Goal: Use online tool/utility: Utilize a website feature to perform a specific function

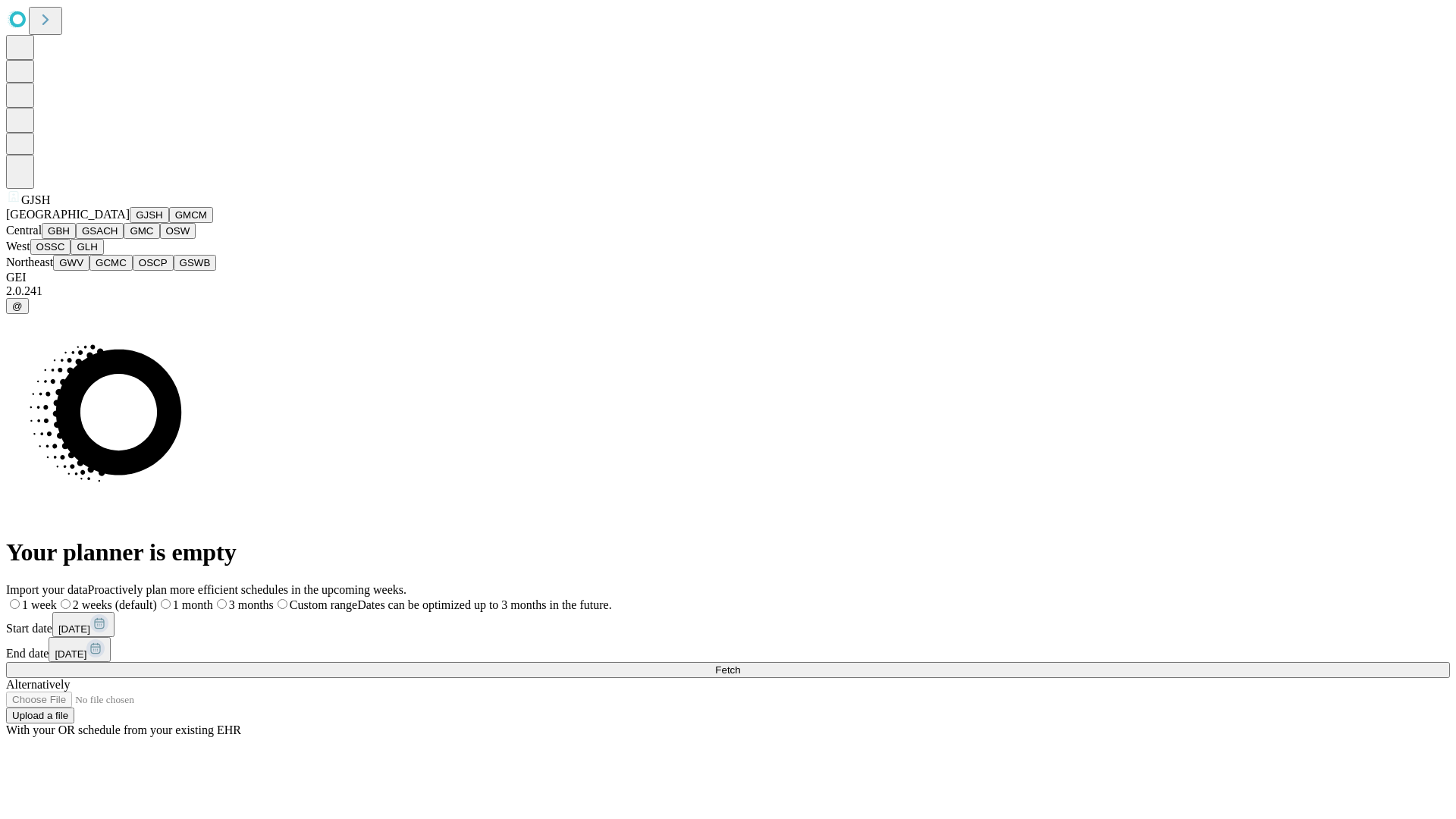
click at [129, 223] on button "GJSH" at bounding box center [148, 215] width 39 height 16
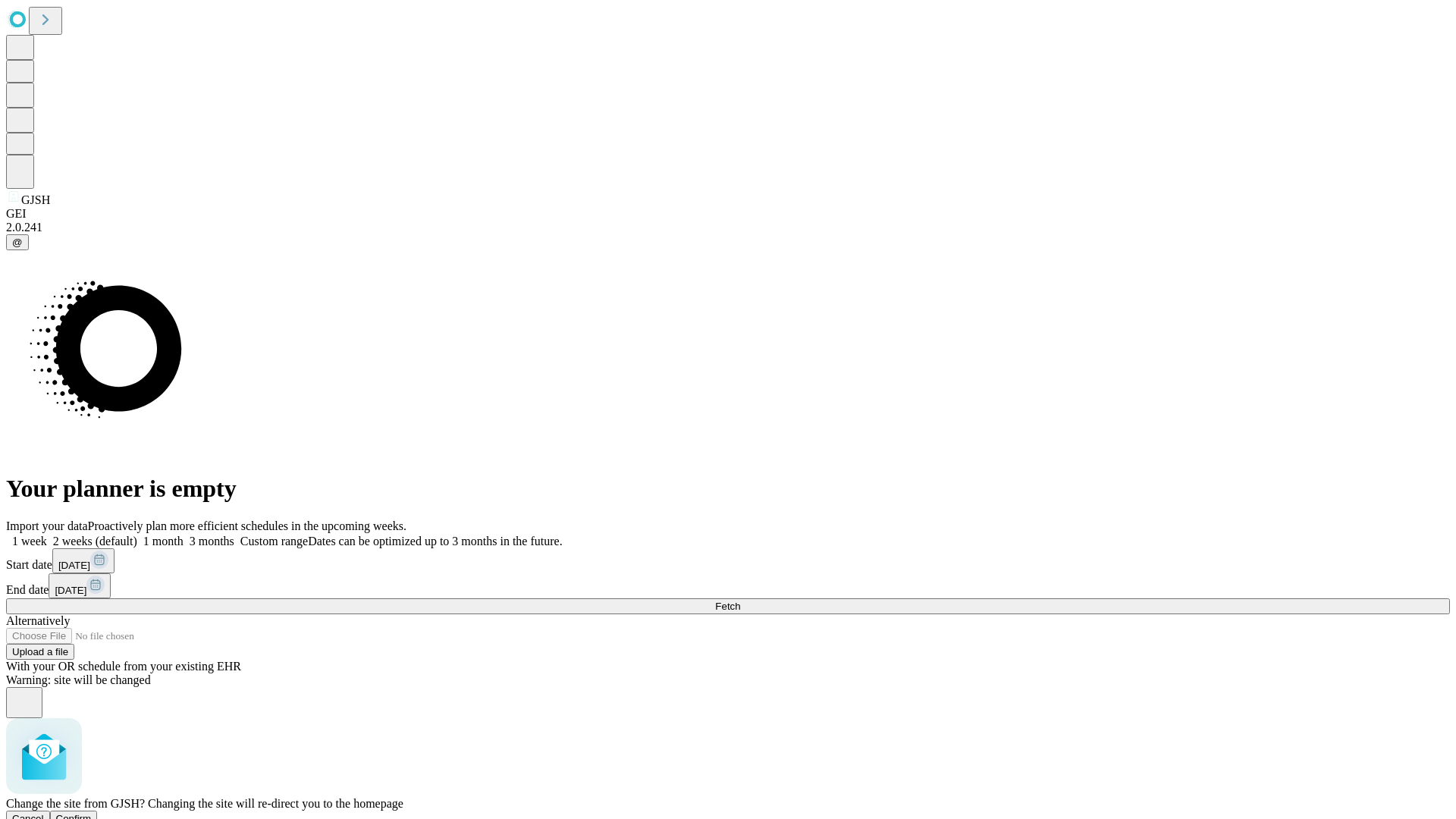
click at [92, 813] on span "Confirm" at bounding box center [73, 819] width 36 height 11
click at [137, 535] on label "2 weeks (default)" at bounding box center [92, 541] width 90 height 13
click at [740, 601] on span "Fetch" at bounding box center [727, 607] width 25 height 11
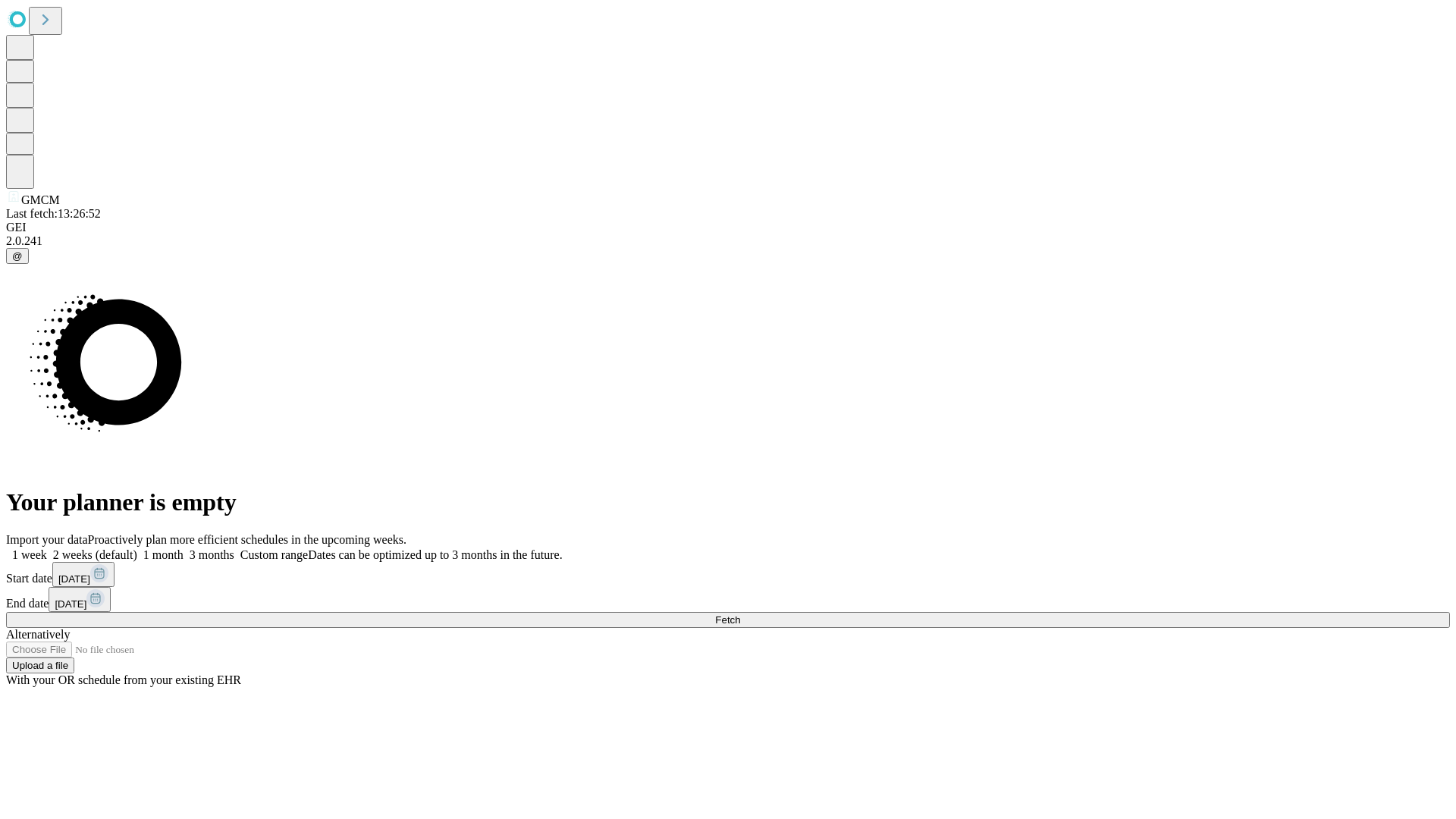
click at [740, 615] on span "Fetch" at bounding box center [727, 620] width 25 height 11
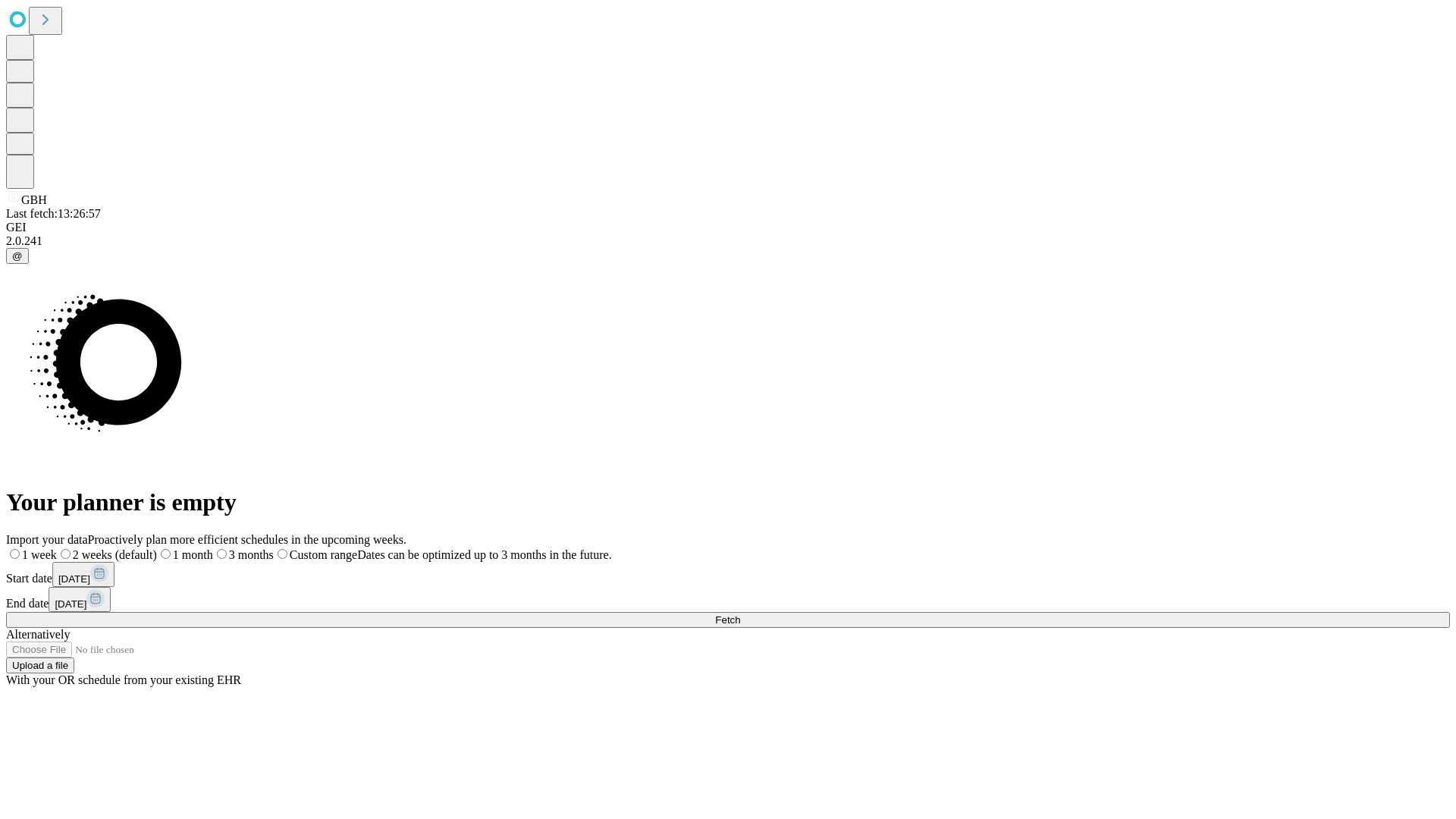
click at [740, 615] on span "Fetch" at bounding box center [727, 620] width 25 height 11
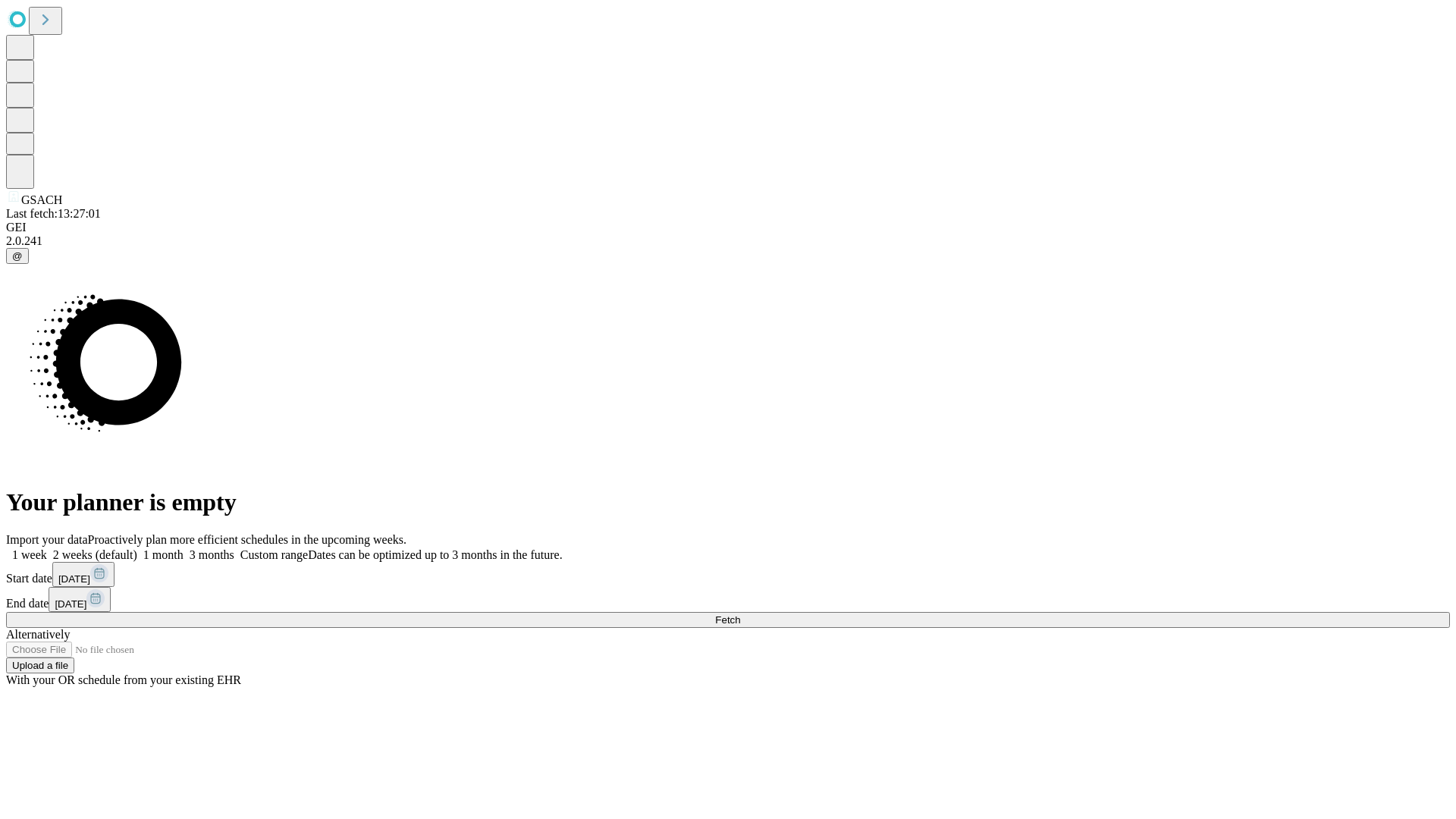
click at [137, 548] on label "2 weeks (default)" at bounding box center [92, 555] width 90 height 13
click at [740, 615] on span "Fetch" at bounding box center [727, 620] width 25 height 11
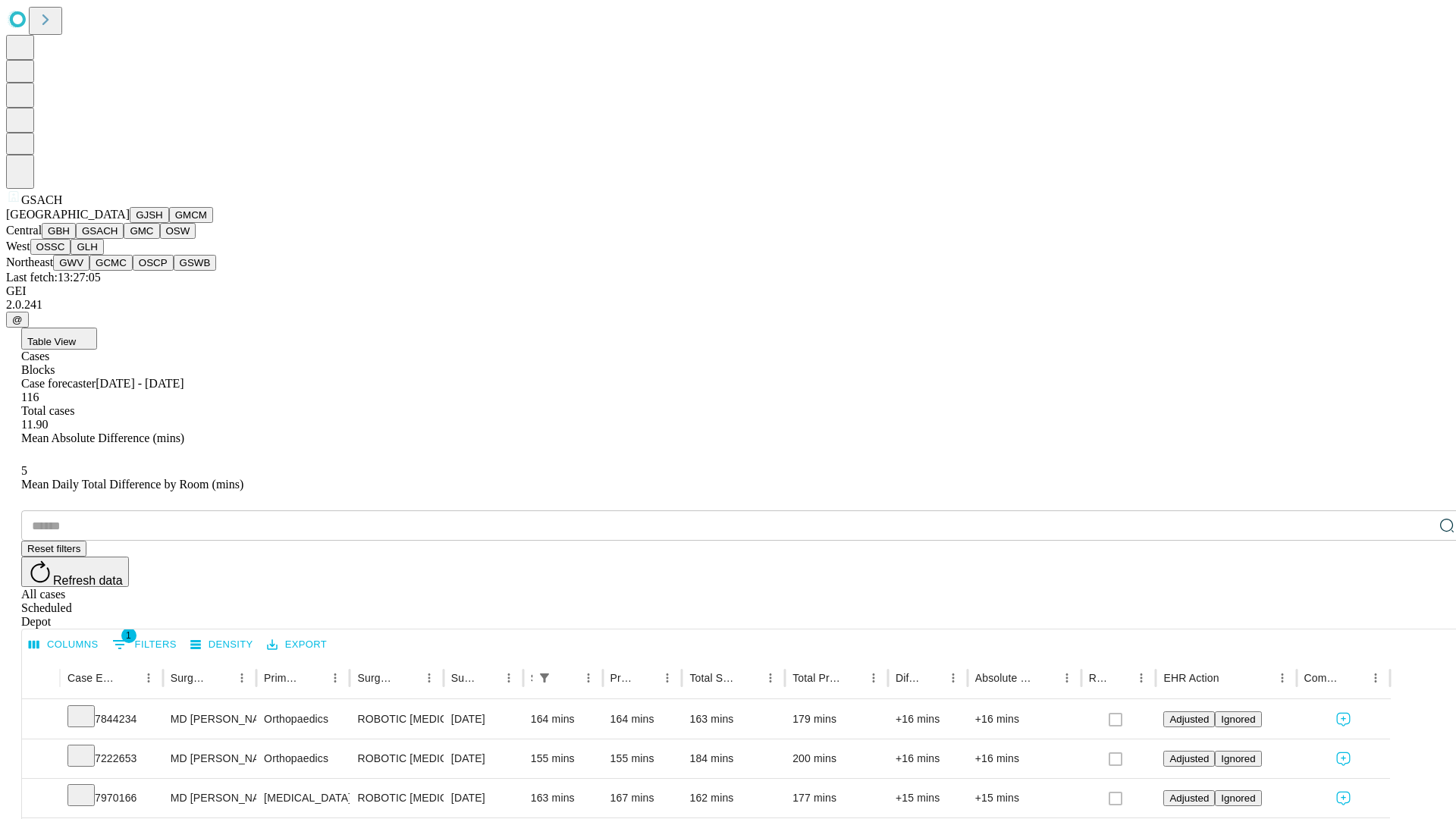
click at [124, 239] on button "GMC" at bounding box center [141, 231] width 36 height 16
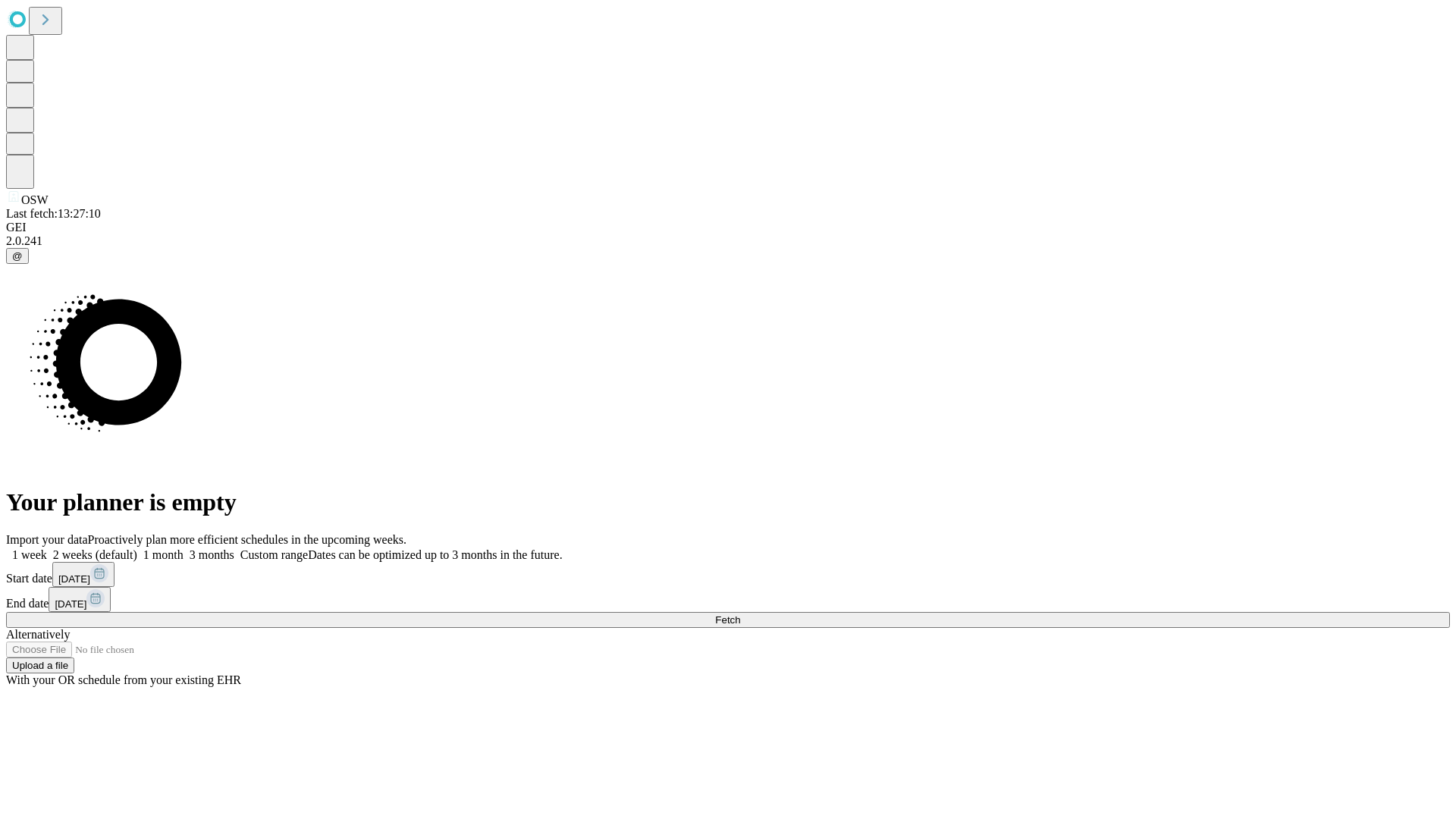
click at [137, 548] on label "2 weeks (default)" at bounding box center [92, 555] width 90 height 13
click at [740, 615] on span "Fetch" at bounding box center [727, 620] width 25 height 11
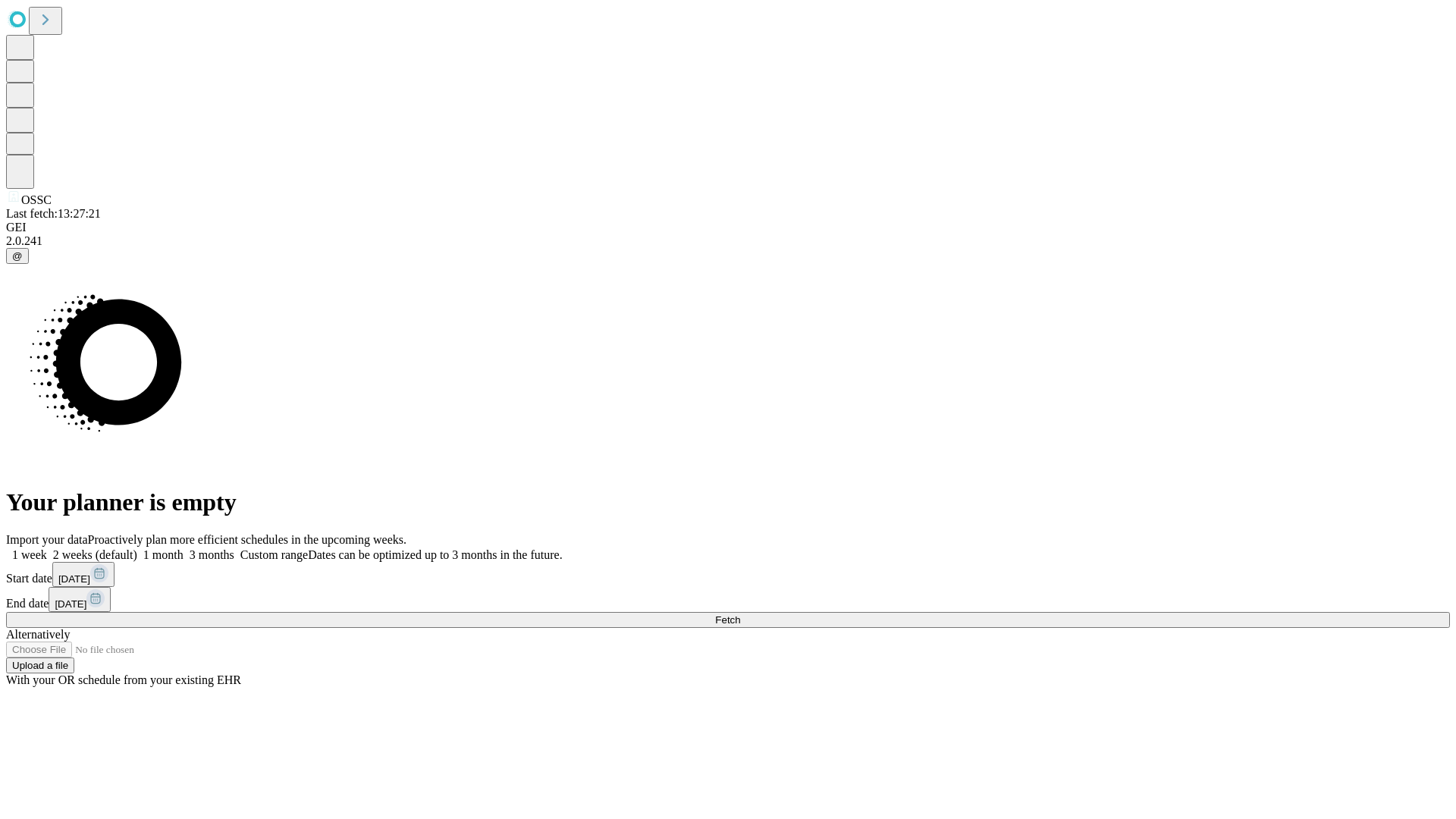
click at [137, 548] on label "2 weeks (default)" at bounding box center [92, 555] width 90 height 13
click at [740, 615] on span "Fetch" at bounding box center [727, 620] width 25 height 11
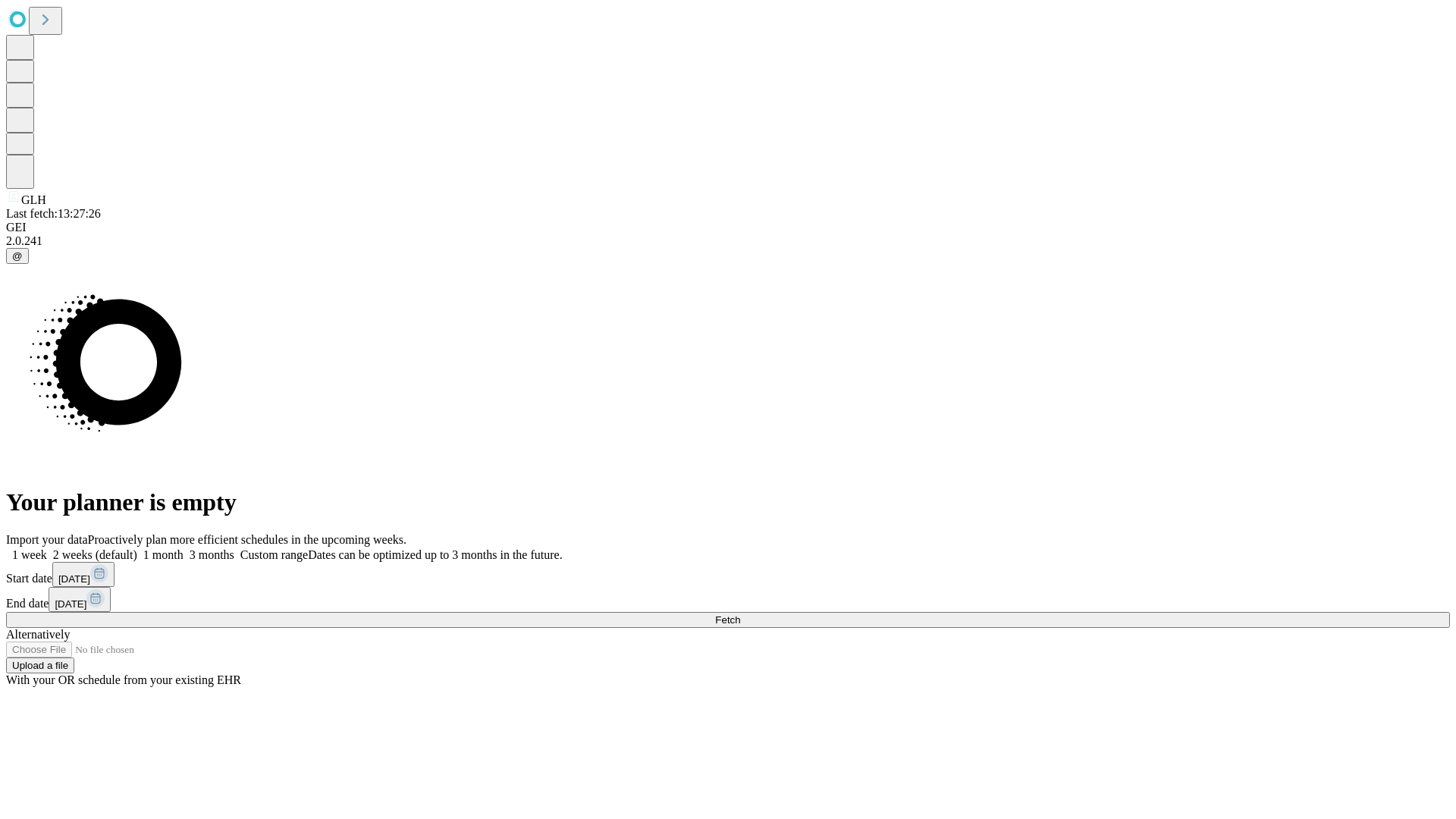
click at [137, 548] on label "2 weeks (default)" at bounding box center [92, 555] width 90 height 13
click at [740, 615] on span "Fetch" at bounding box center [727, 620] width 25 height 11
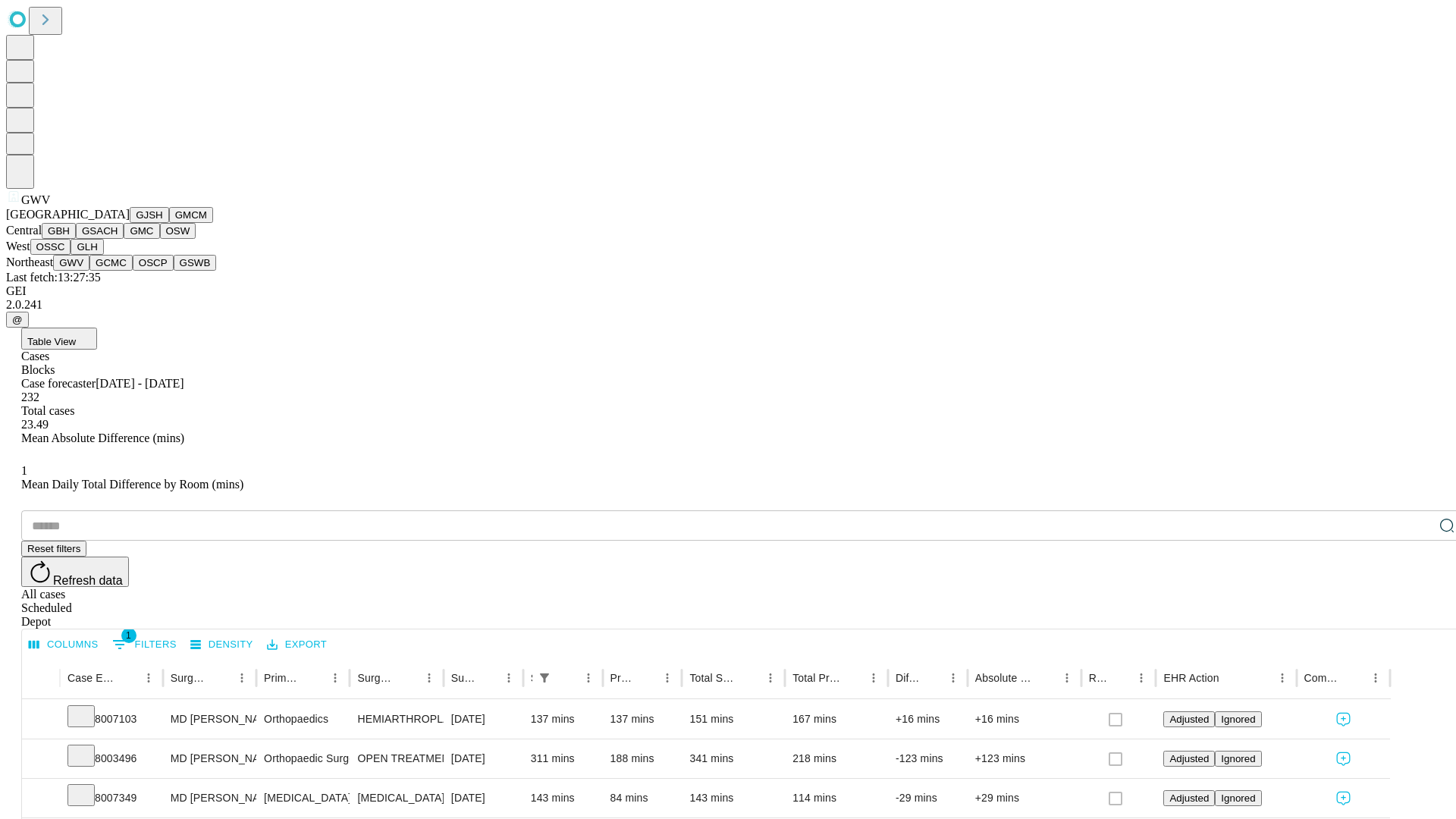
click at [117, 271] on button "GCMC" at bounding box center [111, 263] width 43 height 16
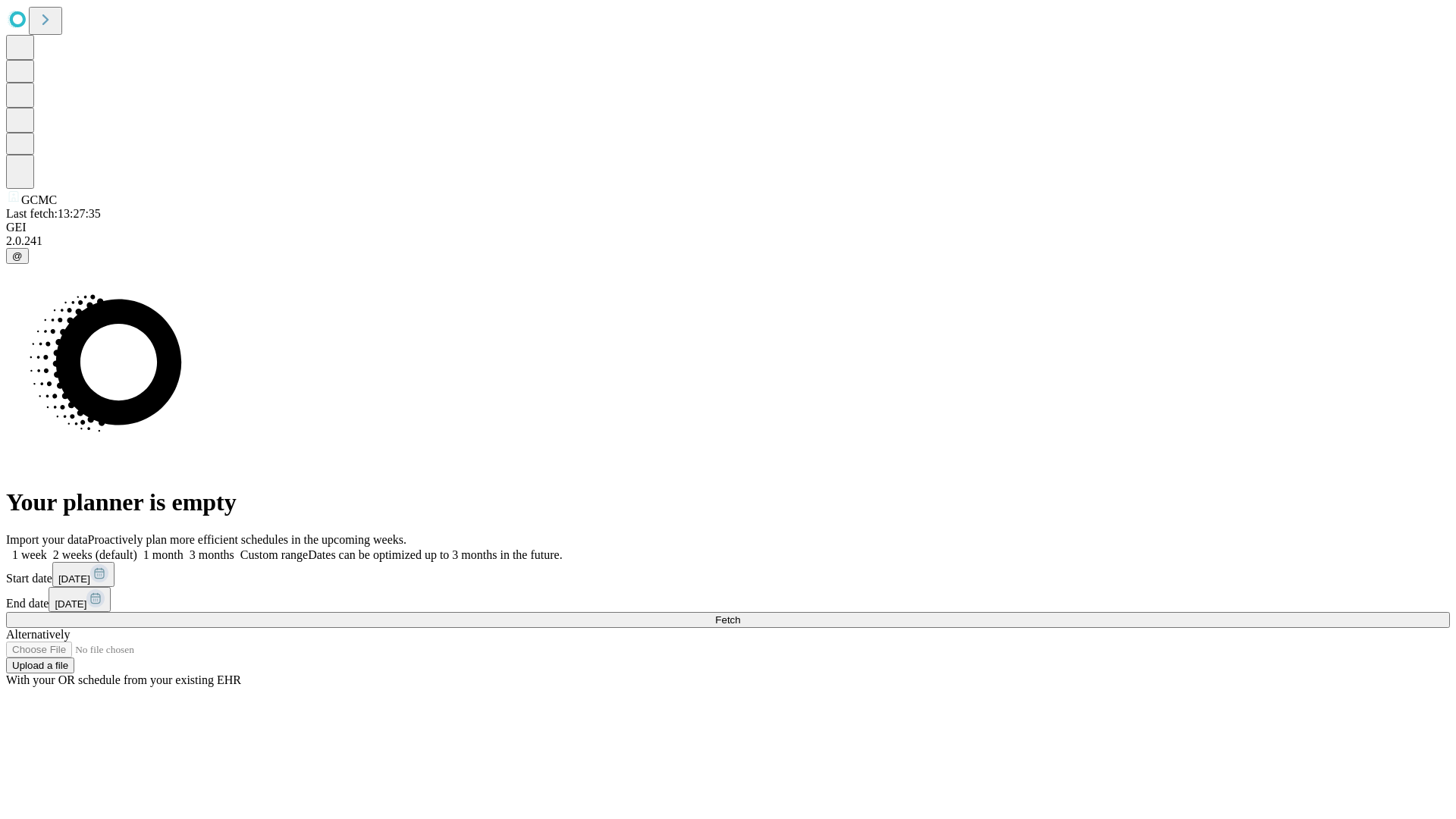
click at [137, 548] on label "2 weeks (default)" at bounding box center [92, 555] width 90 height 13
click at [740, 615] on span "Fetch" at bounding box center [727, 620] width 25 height 11
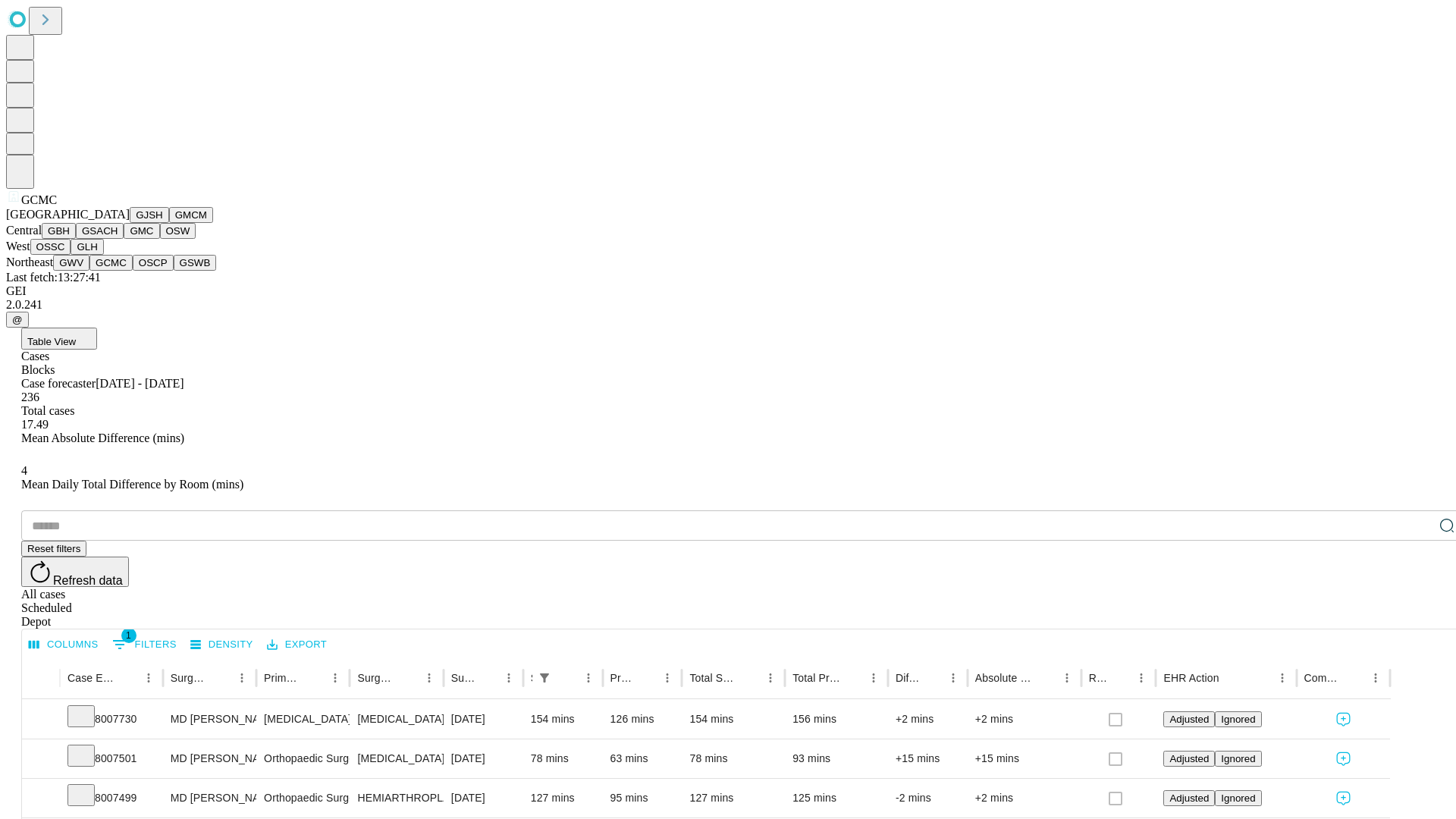
click at [133, 271] on button "OSCP" at bounding box center [152, 263] width 41 height 16
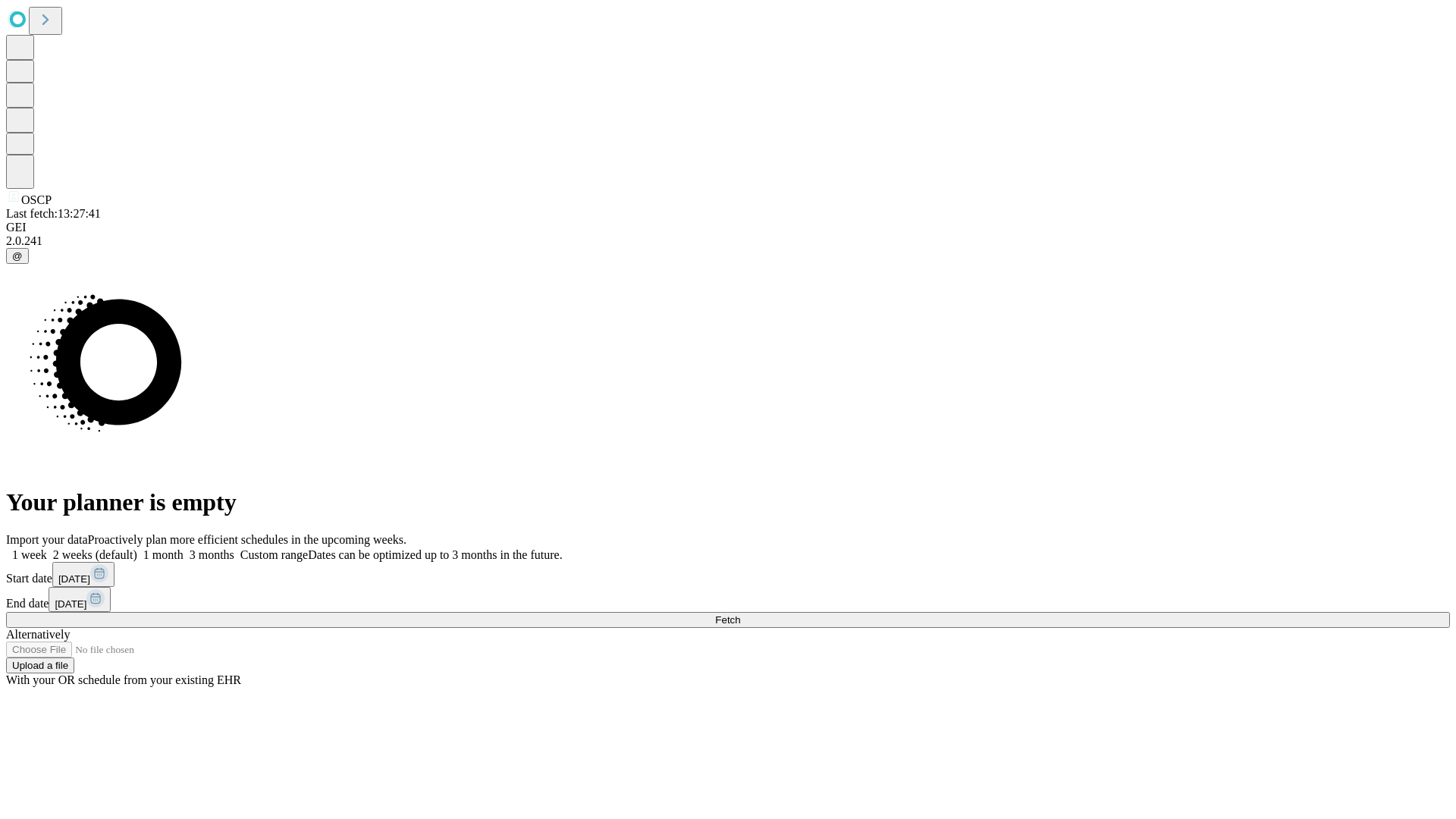
click at [137, 548] on label "2 weeks (default)" at bounding box center [92, 555] width 90 height 13
click at [740, 615] on span "Fetch" at bounding box center [727, 620] width 25 height 11
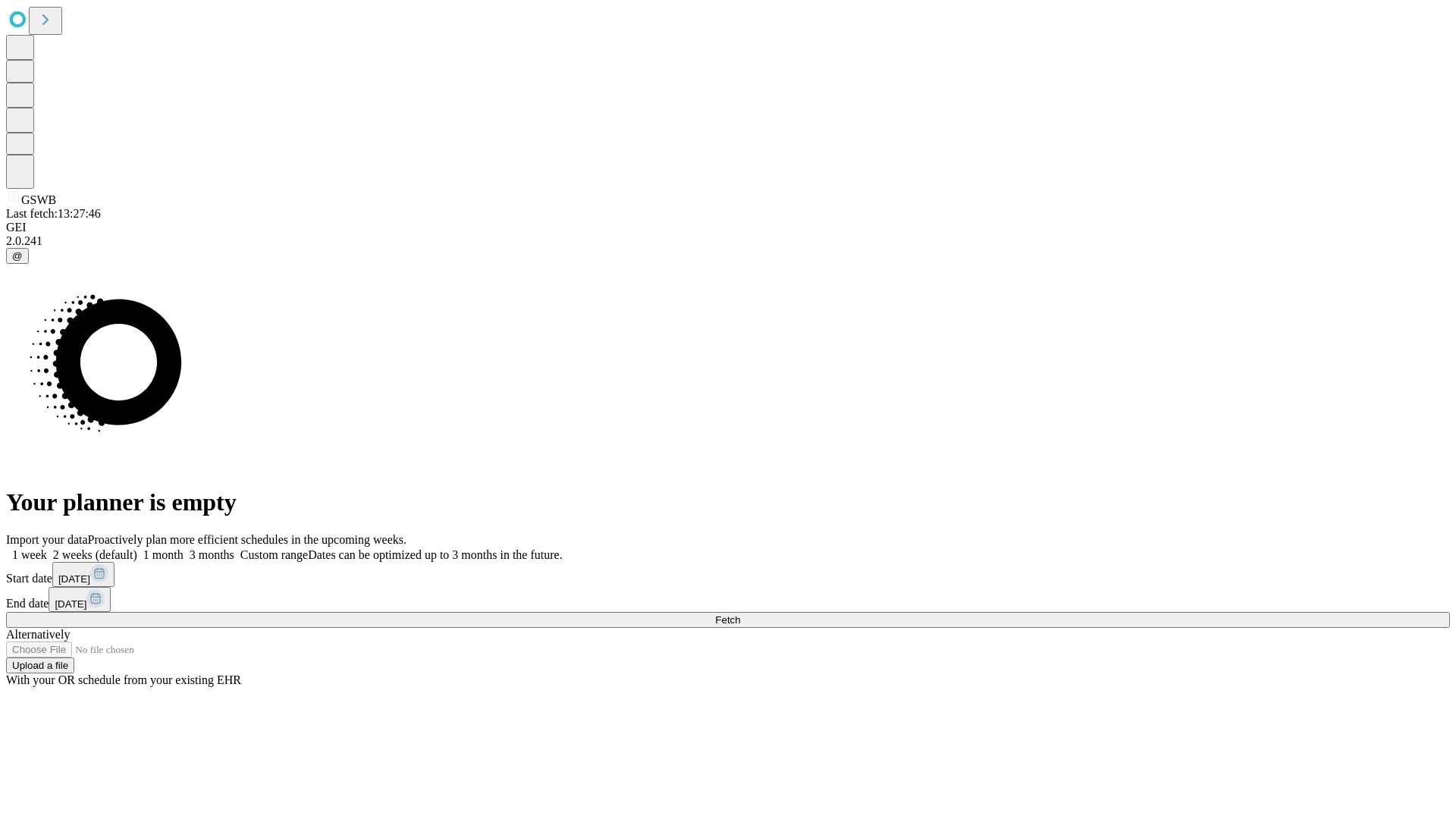
click at [137, 548] on label "2 weeks (default)" at bounding box center [92, 555] width 90 height 13
click at [740, 615] on span "Fetch" at bounding box center [727, 620] width 25 height 11
